Goal: Task Accomplishment & Management: Manage account settings

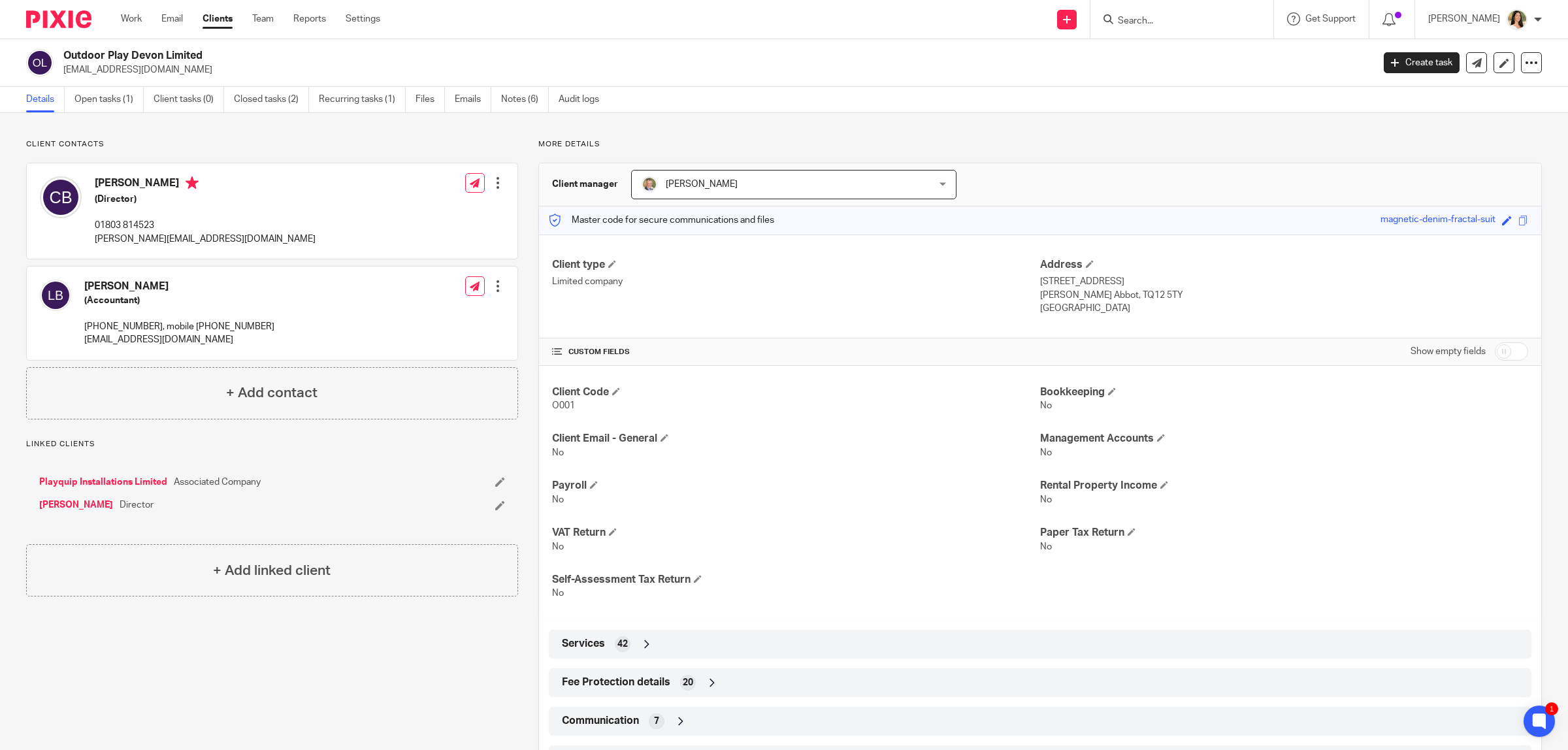
click at [1176, 15] on input "Search" at bounding box center [1175, 21] width 117 height 12
type input "s"
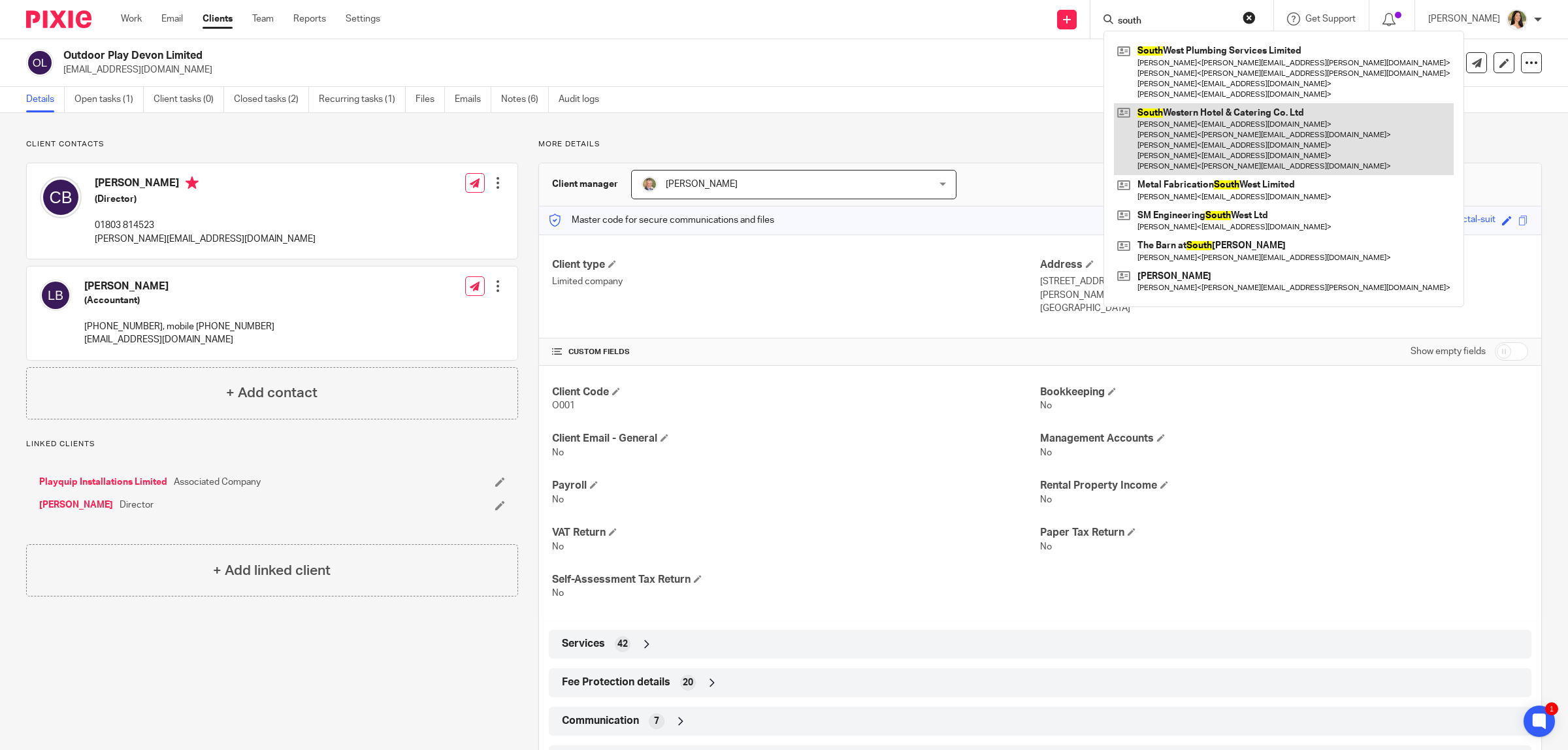
type input "south"
click at [1297, 132] on link at bounding box center [1283, 139] width 340 height 73
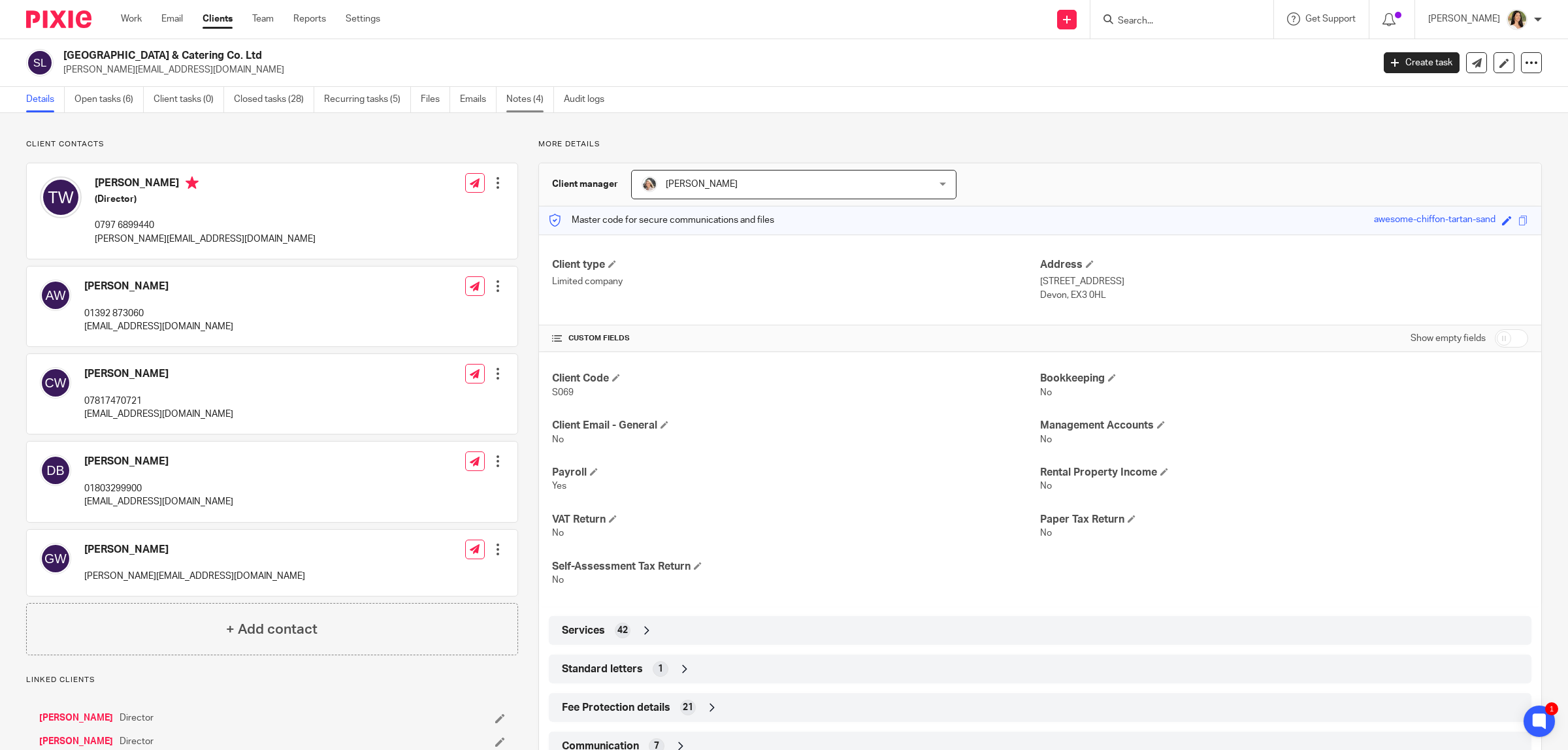
click at [537, 96] on link "Notes (4)" at bounding box center [530, 99] width 47 height 25
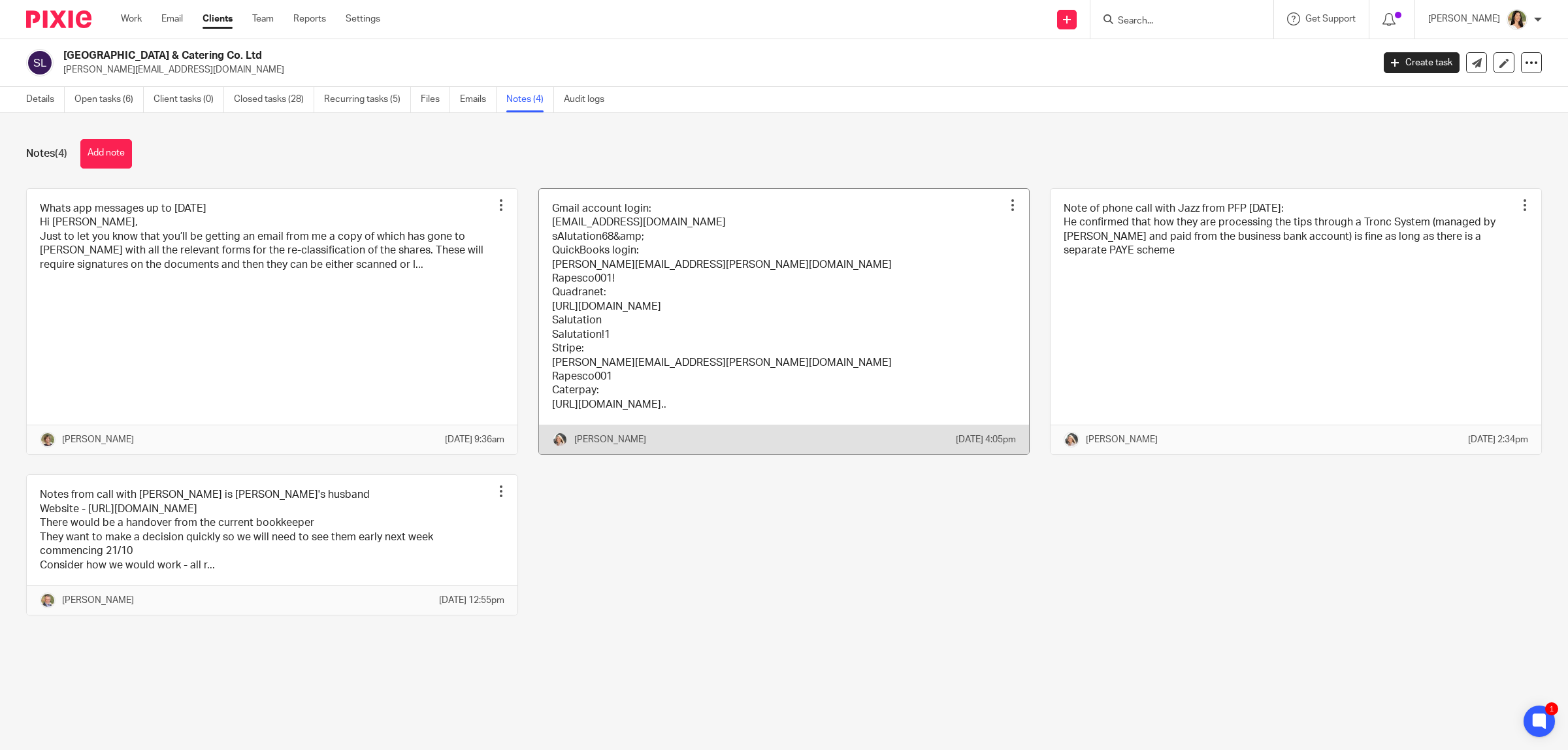
click at [745, 290] on link at bounding box center [785, 322] width 491 height 266
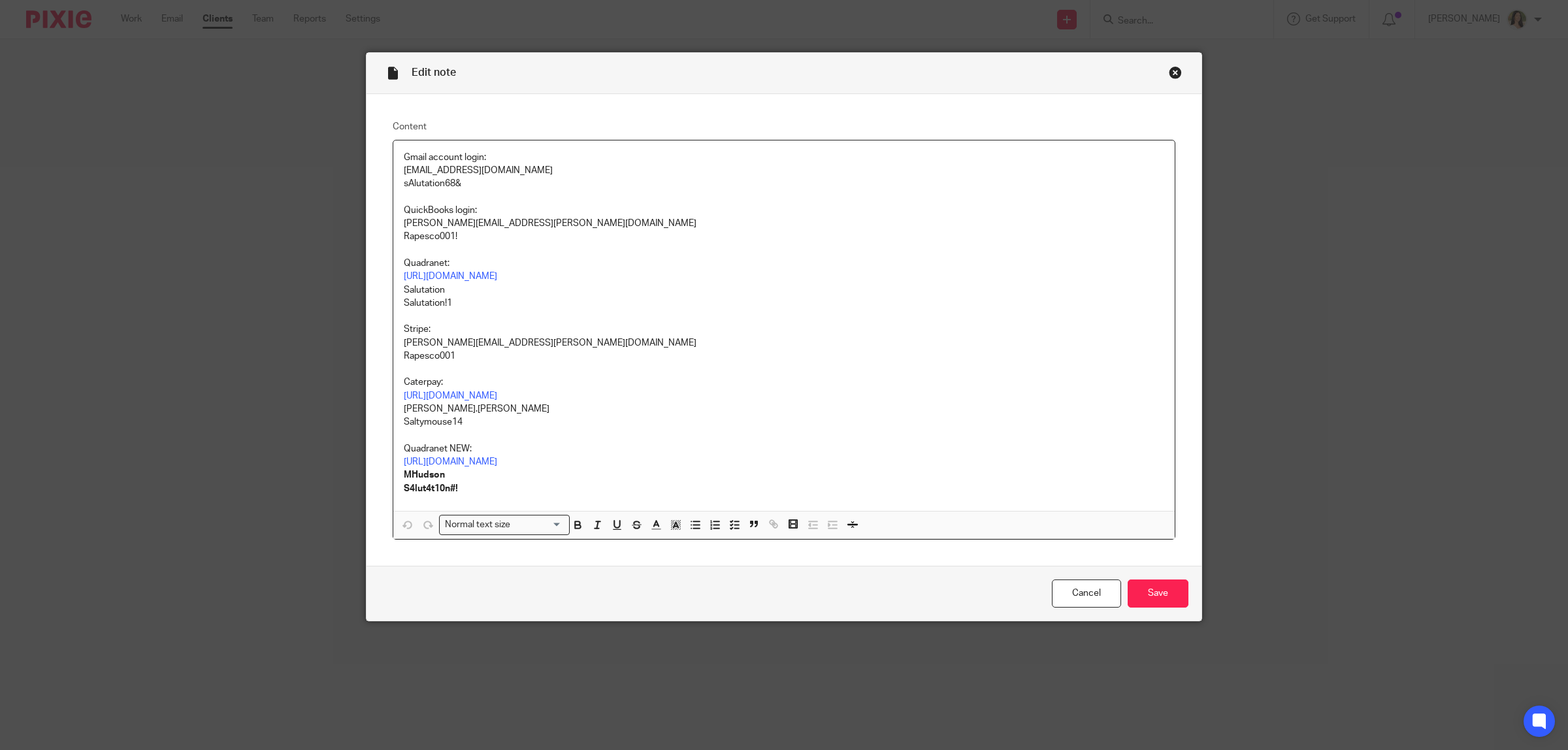
click at [438, 185] on p "sAlutation68&" at bounding box center [784, 184] width 761 height 13
copy p "sAlutation68&"
